Goal: Information Seeking & Learning: Compare options

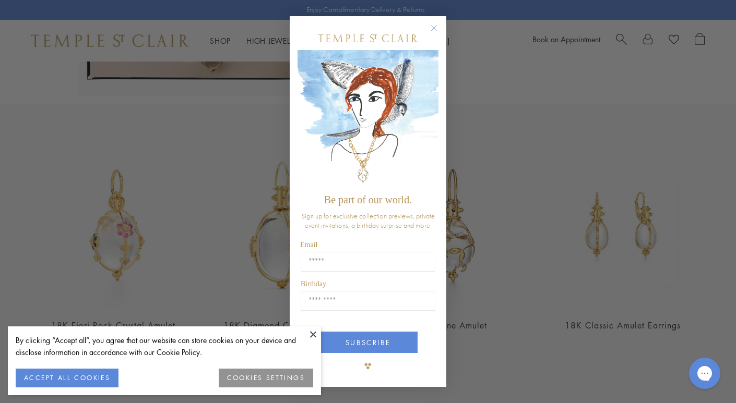
scroll to position [327, 0]
click at [312, 336] on button at bounding box center [313, 335] width 16 height 16
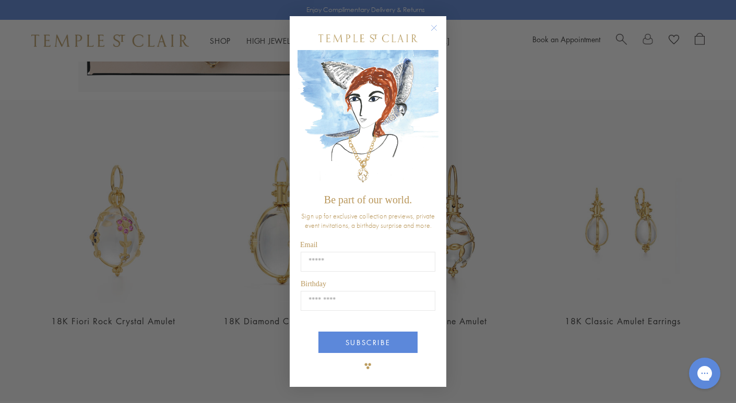
click at [435, 25] on circle "Close dialog" at bounding box center [434, 27] width 13 height 13
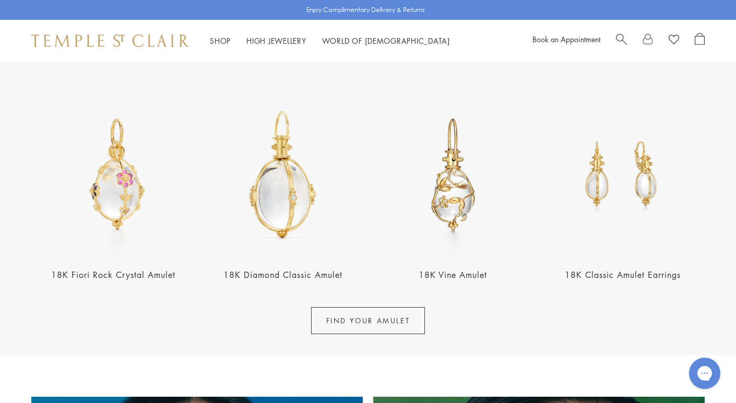
scroll to position [374, 0]
click at [458, 222] on img at bounding box center [453, 174] width 164 height 164
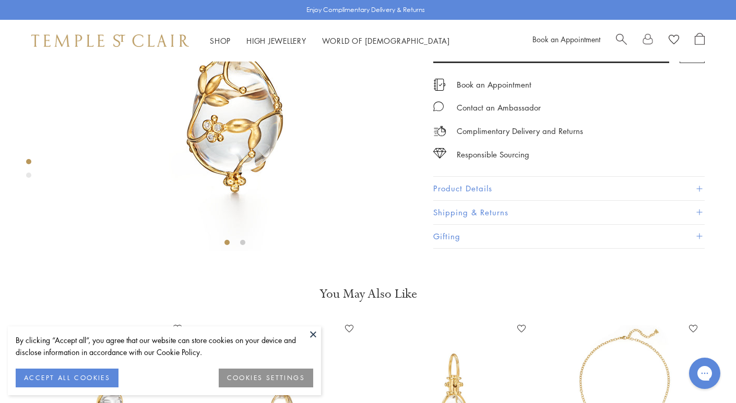
scroll to position [184, 0]
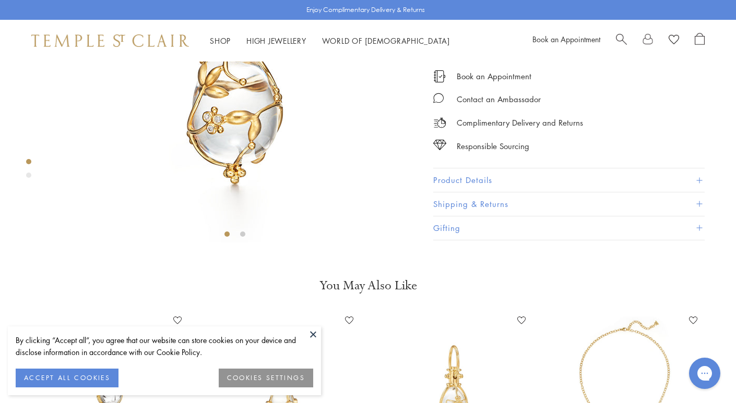
click at [314, 329] on button at bounding box center [313, 335] width 16 height 16
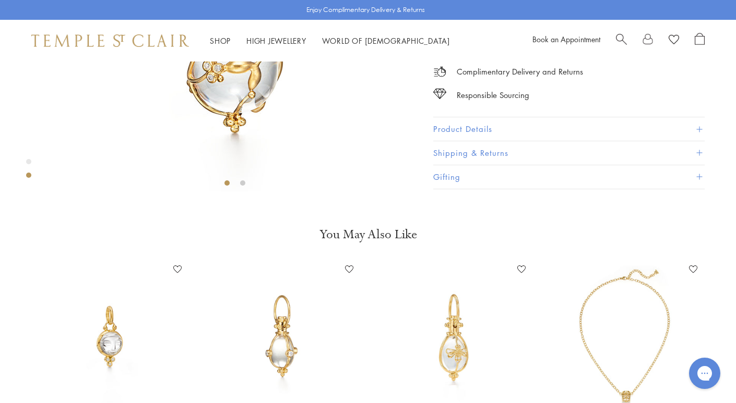
scroll to position [230, 0]
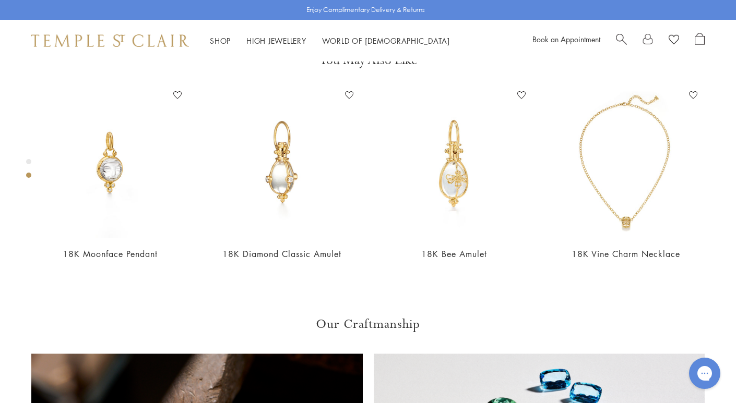
scroll to position [410, 0]
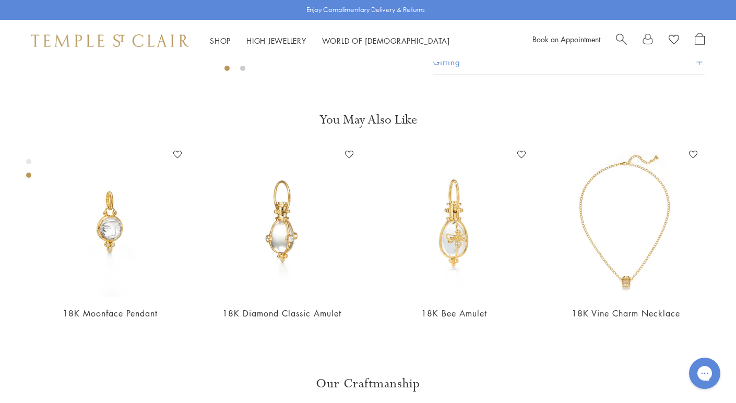
scroll to position [352, 0]
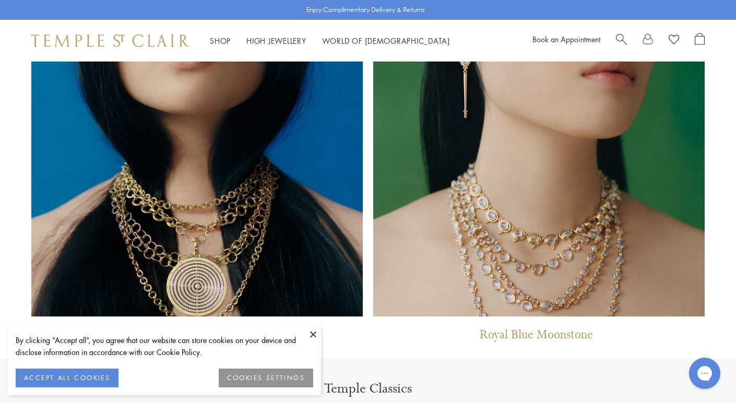
scroll to position [893, 0]
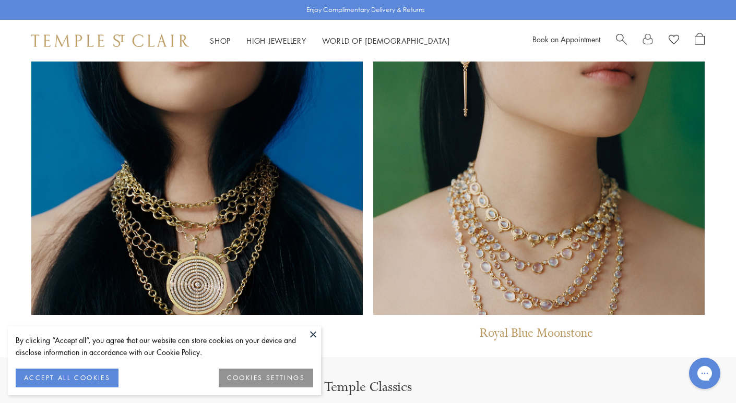
click at [310, 331] on button at bounding box center [313, 335] width 16 height 16
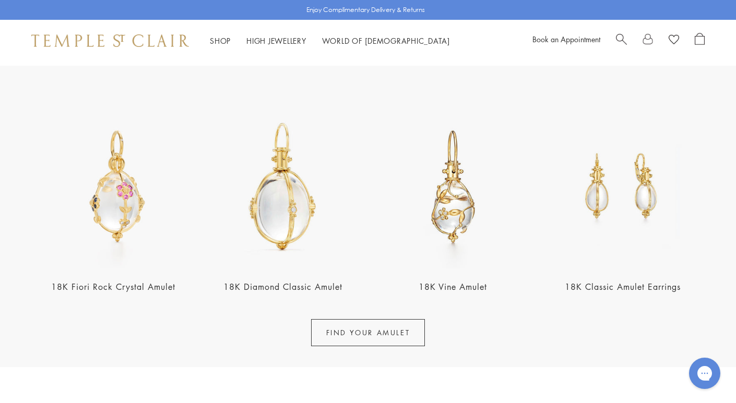
scroll to position [359, 0]
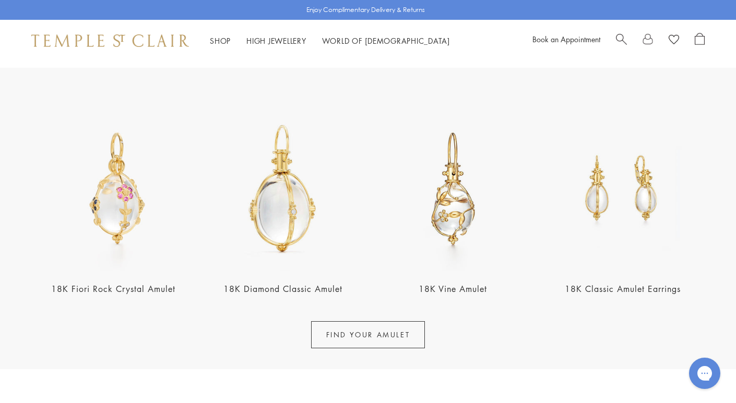
click at [353, 331] on link "FIND YOUR AMULET" at bounding box center [368, 334] width 114 height 27
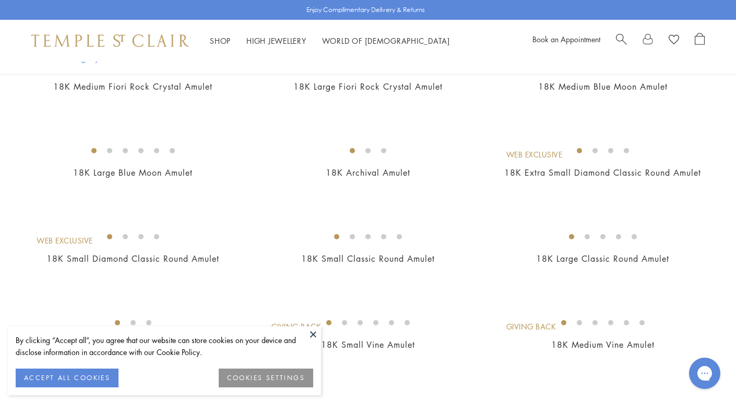
scroll to position [227, 0]
click at [318, 333] on button at bounding box center [313, 335] width 16 height 16
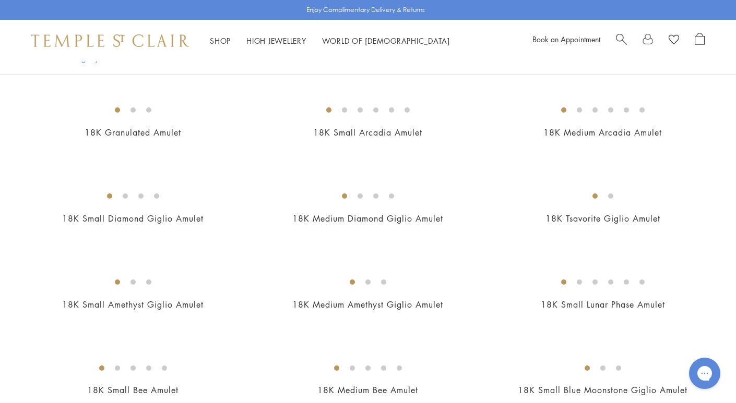
scroll to position [1293, 0]
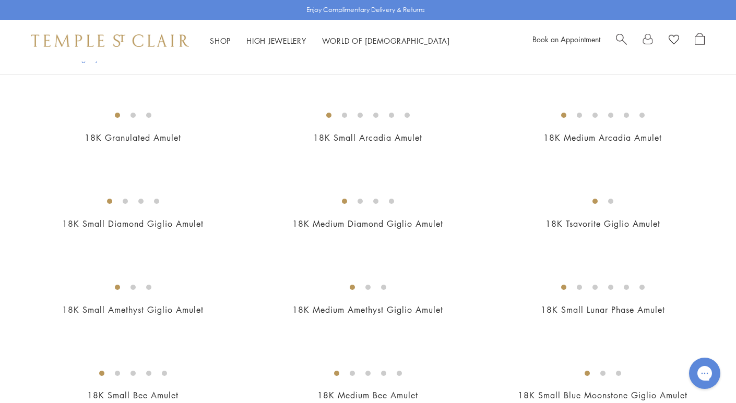
click at [0, 0] on img at bounding box center [0, 0] width 0 height 0
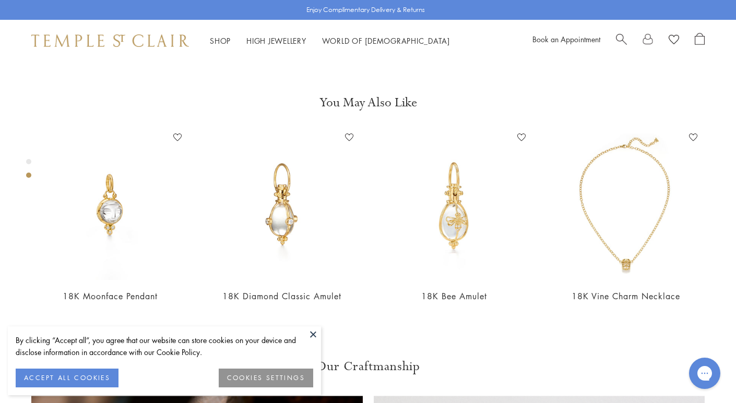
scroll to position [383, 0]
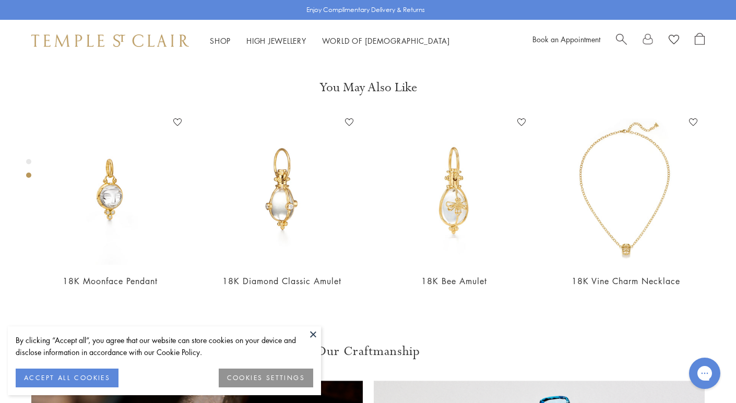
click at [311, 335] on button at bounding box center [313, 335] width 16 height 16
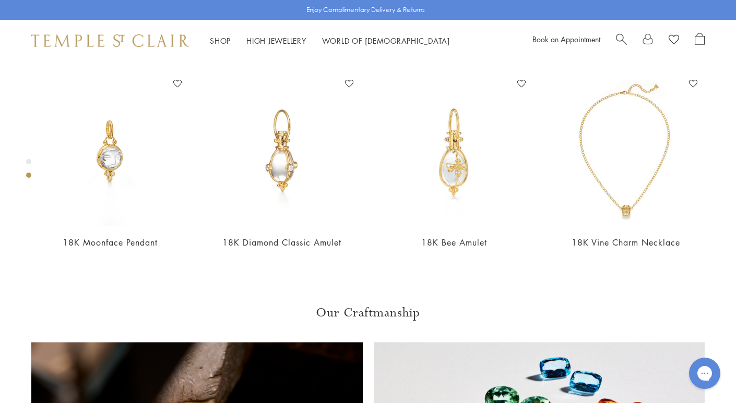
scroll to position [423, 0]
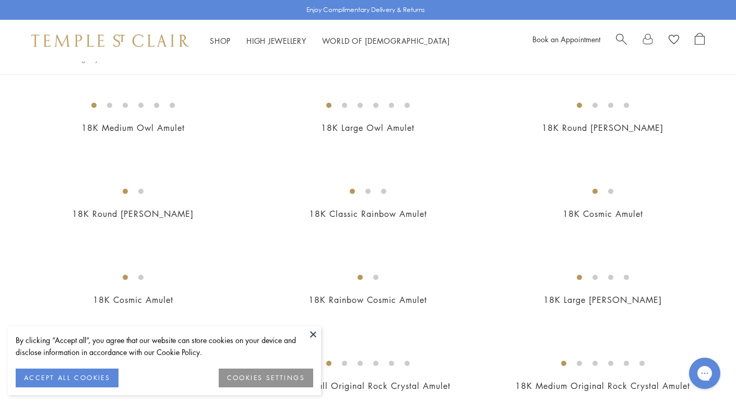
scroll to position [617, 0]
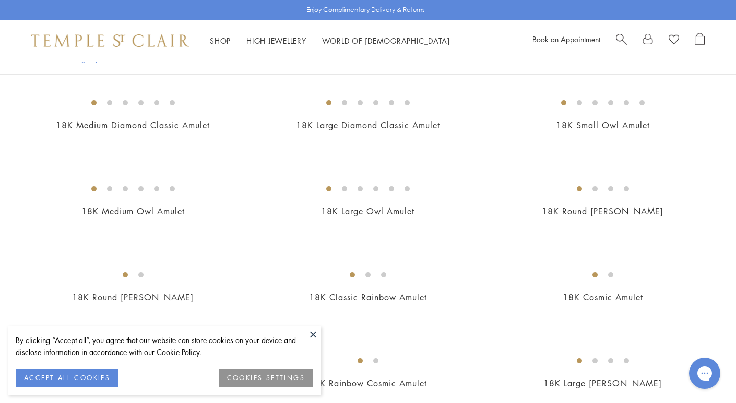
click at [0, 0] on img at bounding box center [0, 0] width 0 height 0
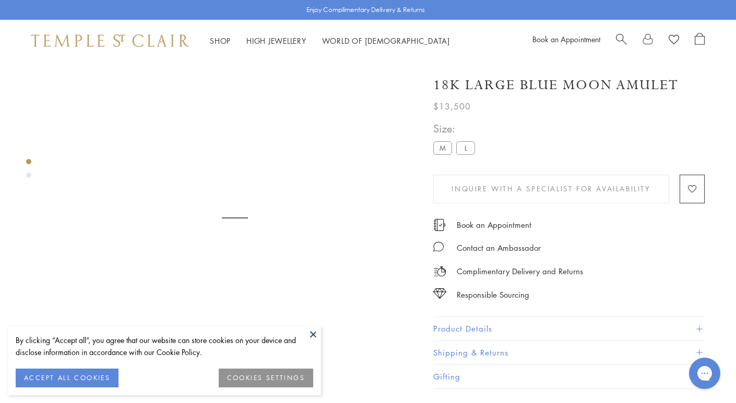
scroll to position [62, 0]
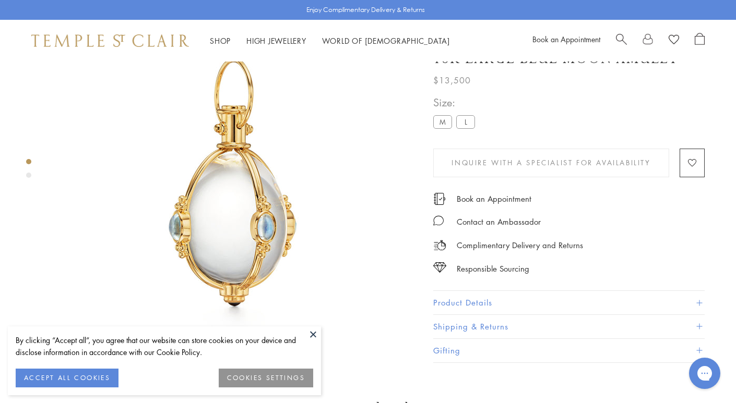
click at [309, 330] on button at bounding box center [313, 335] width 16 height 16
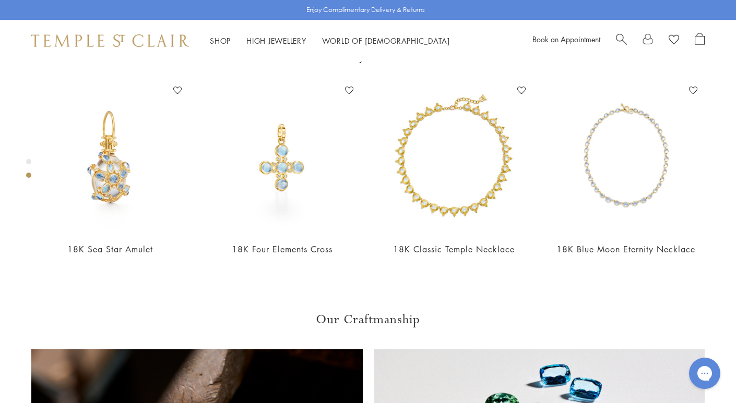
scroll to position [416, 0]
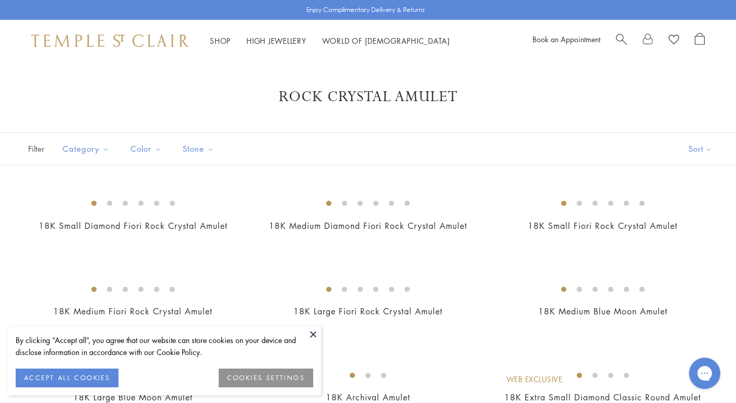
click at [311, 333] on button at bounding box center [313, 335] width 16 height 16
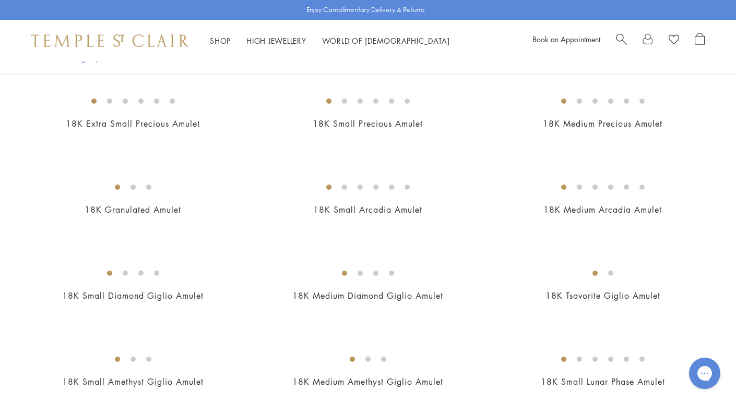
scroll to position [1224, 0]
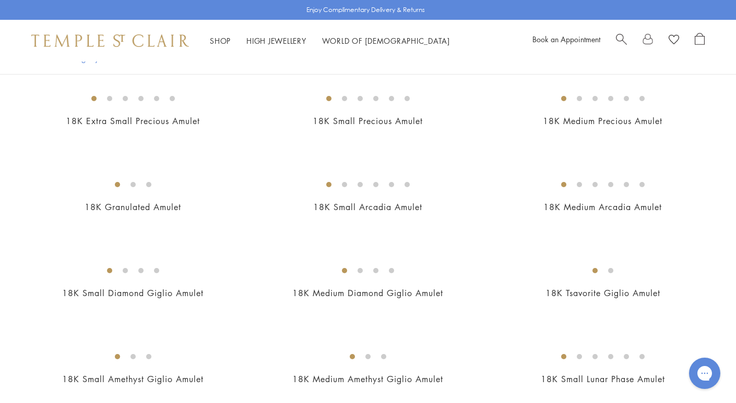
click at [0, 0] on img at bounding box center [0, 0] width 0 height 0
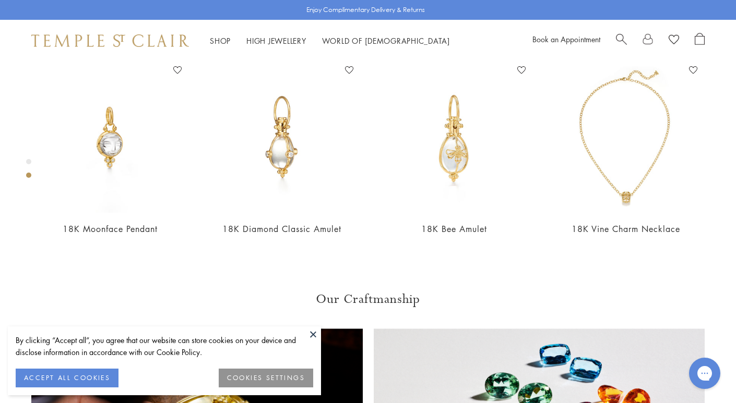
scroll to position [437, 0]
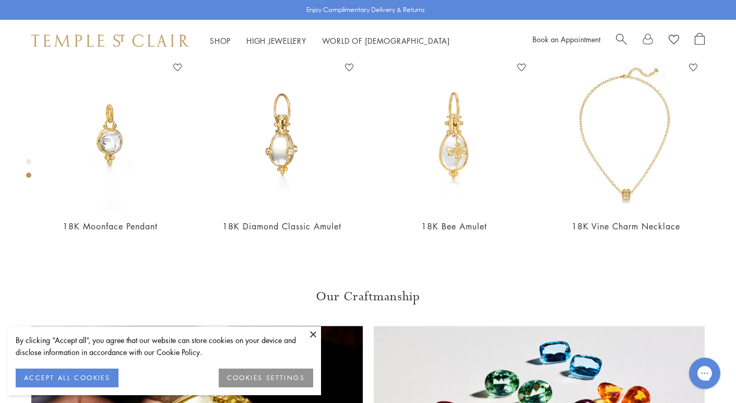
click at [308, 336] on button at bounding box center [313, 335] width 16 height 16
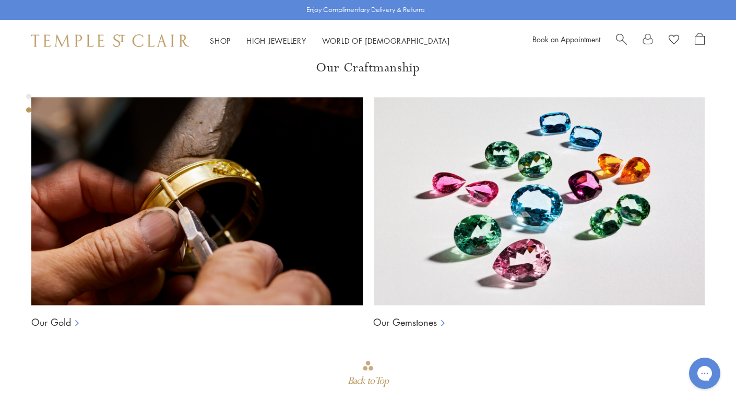
scroll to position [667, 0]
